Goal: Task Accomplishment & Management: Use online tool/utility

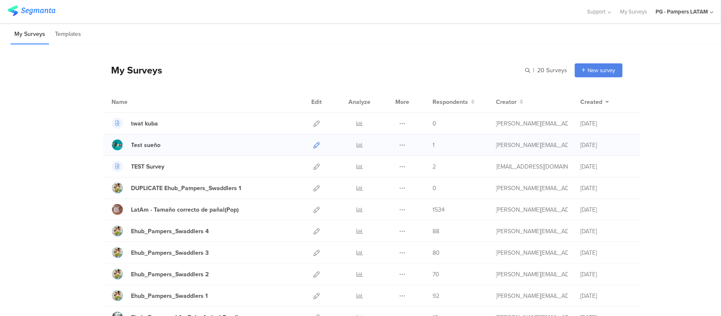
click at [315, 144] on icon at bounding box center [317, 145] width 6 height 6
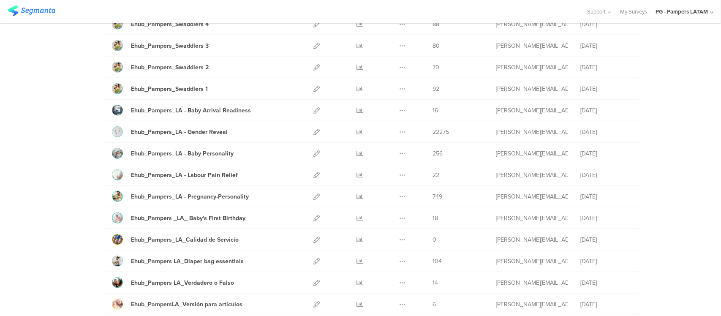
scroll to position [211, 0]
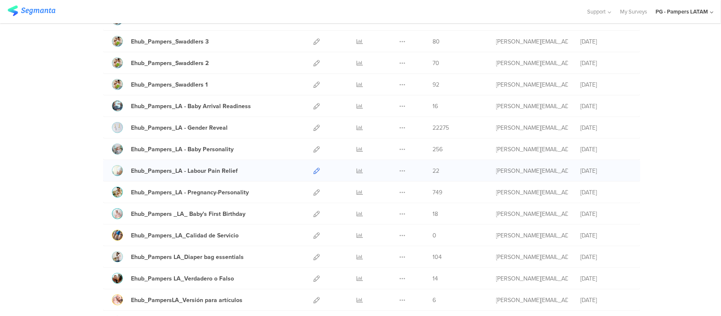
click at [314, 174] on icon at bounding box center [317, 171] width 6 height 6
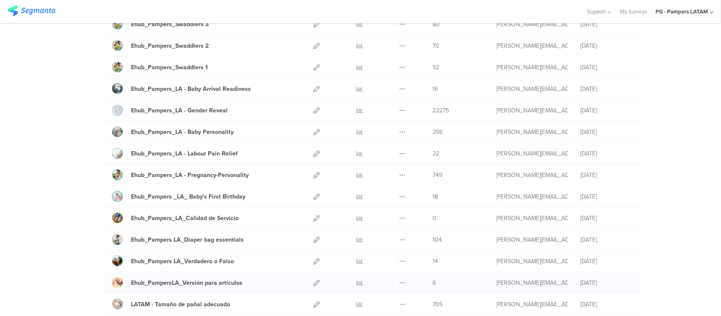
scroll to position [264, 0]
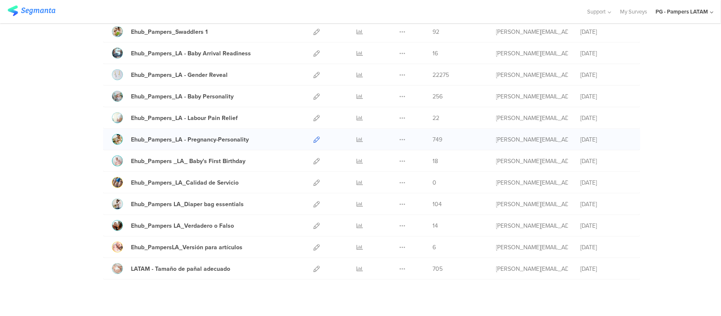
click at [314, 142] on icon at bounding box center [317, 139] width 6 height 6
click at [314, 274] on link at bounding box center [317, 268] width 6 height 21
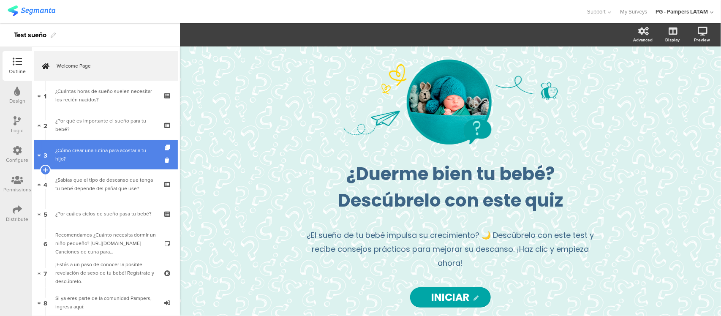
click at [81, 147] on div "¿Cómo crear una rutina para acostar a tu hijo?" at bounding box center [105, 154] width 101 height 17
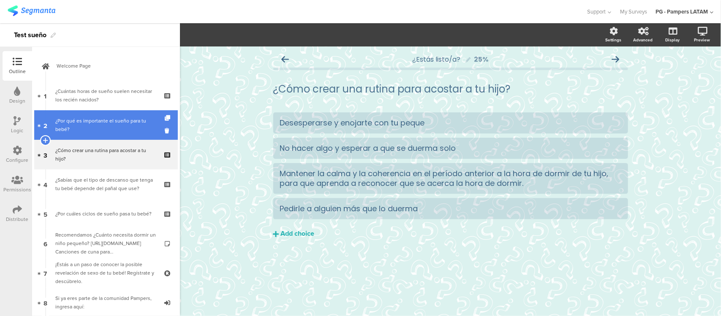
click at [97, 128] on div "¿Por qué es importante el sueño para tu bebé?" at bounding box center [105, 125] width 101 height 17
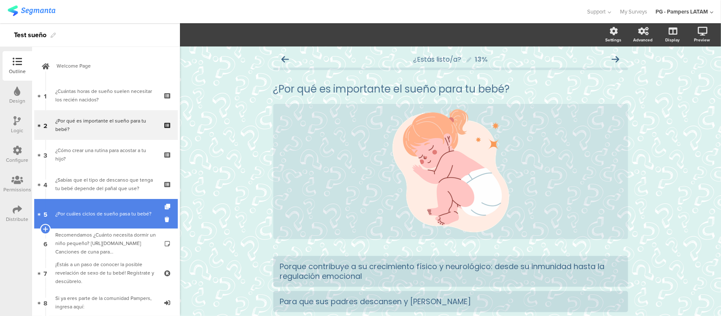
click at [95, 214] on div "¿Por cuáles ciclos de sueño pasa tu bebé?" at bounding box center [105, 213] width 101 height 8
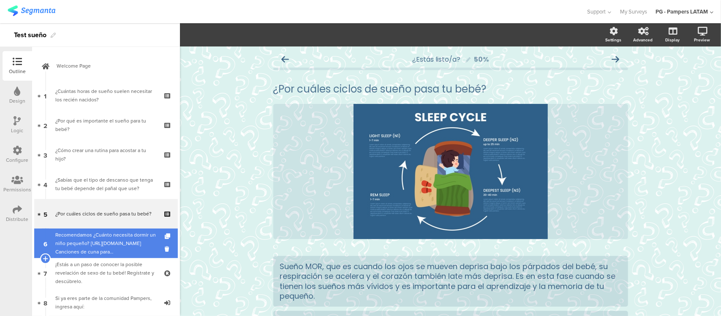
click at [103, 232] on div "Recomendamos ¿Cuánto necesita dormir un niño pequeño? https://www.pamperslatam.…" at bounding box center [105, 243] width 101 height 25
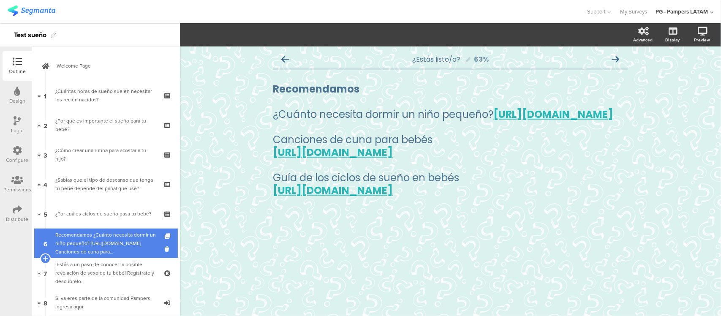
scroll to position [106, 0]
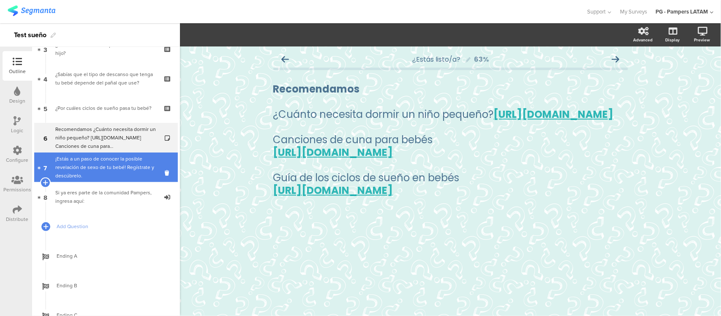
click at [100, 166] on div "¡Estás a un paso de conocer la posible revelación de sexo de tu bebé! Regístrat…" at bounding box center [105, 167] width 101 height 25
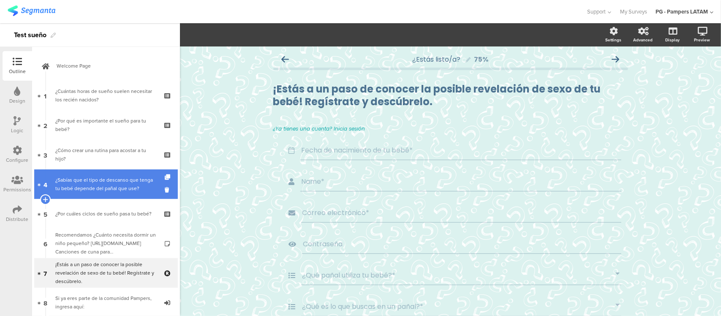
click at [101, 178] on div "¿Sabías que el tipo de descanso que tenga tu bebé depende del pañal que use?" at bounding box center [105, 184] width 101 height 17
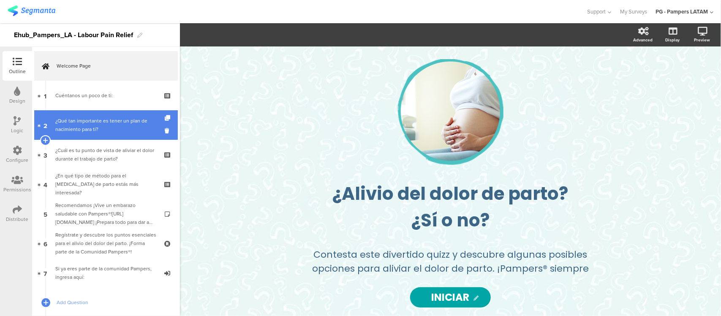
click at [86, 117] on div "¿Qué tan importante es tener un plan de nacimiento para ti?" at bounding box center [105, 125] width 101 height 17
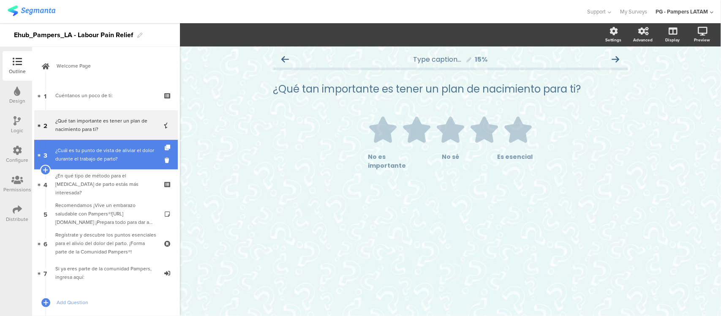
click at [92, 151] on div "¿Cuál es tu punto de vista de aliviar el dolor durante el trabajo de parto?" at bounding box center [105, 154] width 101 height 17
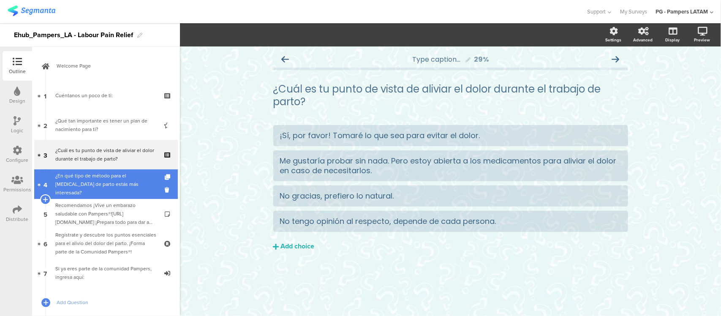
click at [112, 193] on link "4 ¿En qué tipo de método para el manejo del dolor de parto estás más interesada?" at bounding box center [106, 184] width 144 height 30
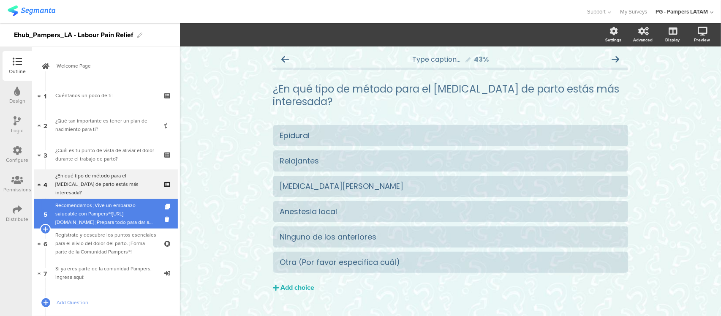
click at [111, 220] on div "Recomendamos ¡Vive un embarazo saludable con Pampers®!https://www.pamperslatam.…" at bounding box center [105, 213] width 101 height 25
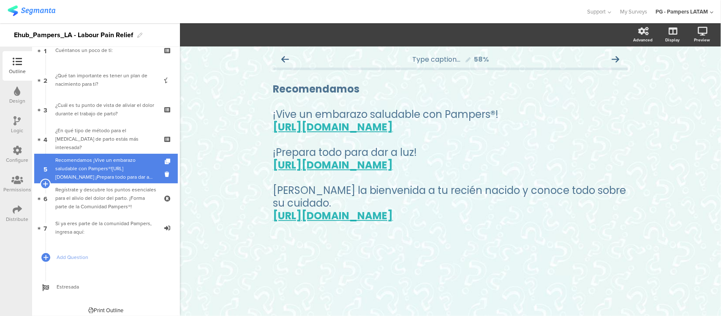
scroll to position [49, 0]
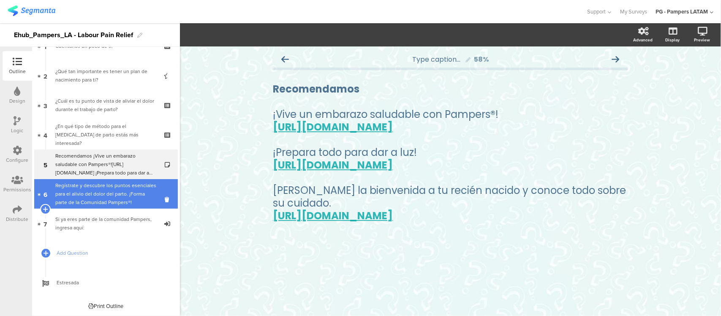
click at [111, 196] on div "﻿Regístrate y descubre los puntos esenciales para el alivio del dolor del parto…" at bounding box center [105, 193] width 101 height 25
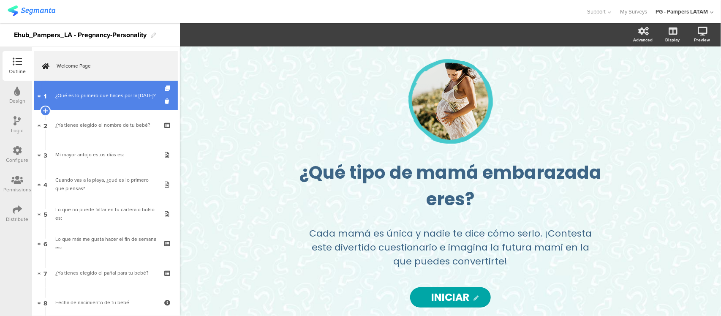
click at [107, 95] on div "¿Qué es lo primero que haces por la mañana?" at bounding box center [105, 95] width 101 height 8
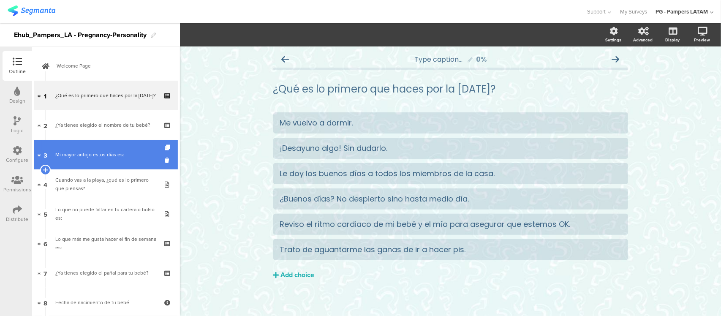
click at [103, 147] on link "3 Mi mayor antojo estos días es:" at bounding box center [106, 155] width 144 height 30
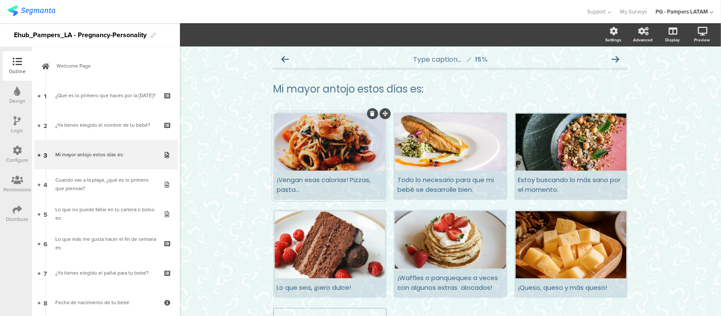
click at [313, 139] on div at bounding box center [329, 142] width 111 height 57
drag, startPoint x: 322, startPoint y: 142, endPoint x: 313, endPoint y: 142, distance: 9.3
click at [313, 142] on div at bounding box center [329, 142] width 111 height 57
click at [266, 31] on span "Choice options" at bounding box center [248, 35] width 45 height 10
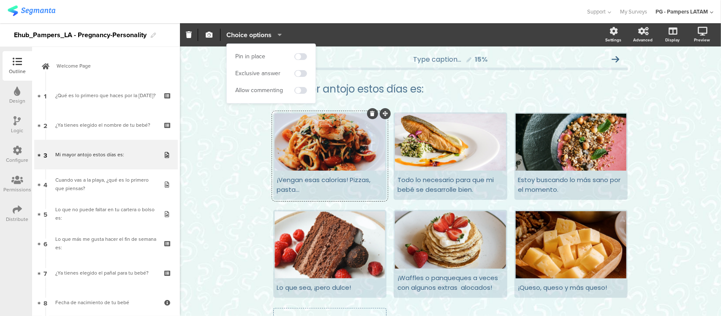
click at [266, 31] on span "Choice options" at bounding box center [248, 35] width 45 height 10
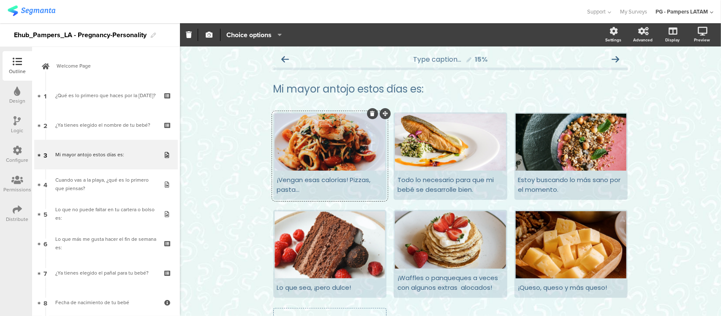
drag, startPoint x: 332, startPoint y: 158, endPoint x: 321, endPoint y: 155, distance: 10.6
click at [321, 155] on div at bounding box center [329, 142] width 111 height 57
click at [417, 141] on div at bounding box center [450, 142] width 111 height 57
click at [364, 140] on div at bounding box center [329, 142] width 111 height 57
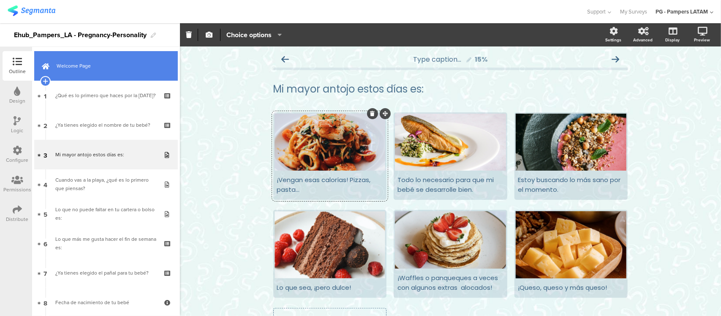
click at [124, 70] on span "Welcome Page" at bounding box center [111, 66] width 108 height 8
